Goal: Browse casually: Explore the website without a specific task or goal

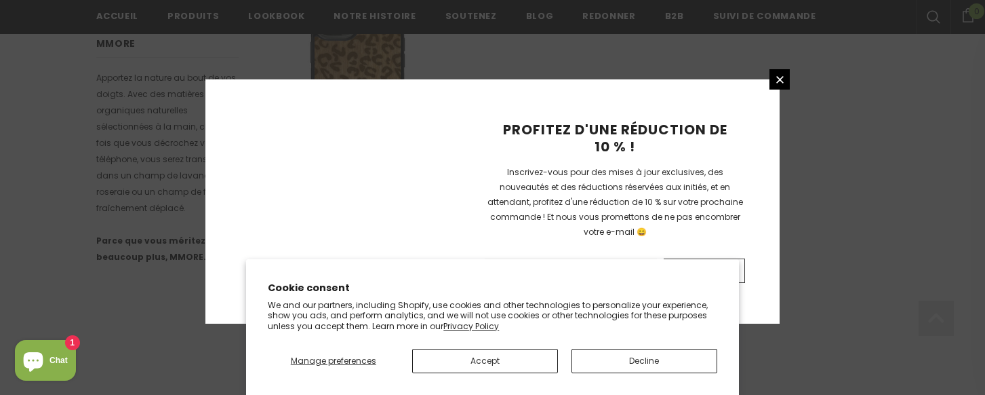
scroll to position [1101, 0]
